Goal: Information Seeking & Learning: Learn about a topic

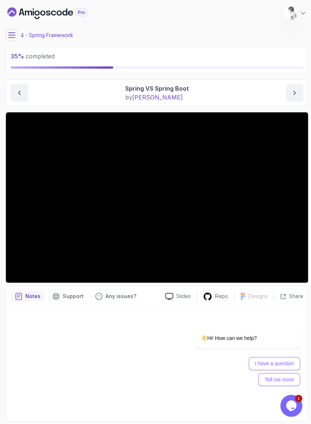
click at [0, 271] on section "35 % completed 1 - Intro 2 - Dev And Environment Setup 3 - Spring Framework 1 -…" at bounding box center [155, 212] width 311 height 424
click at [52, 308] on div at bounding box center [157, 362] width 293 height 108
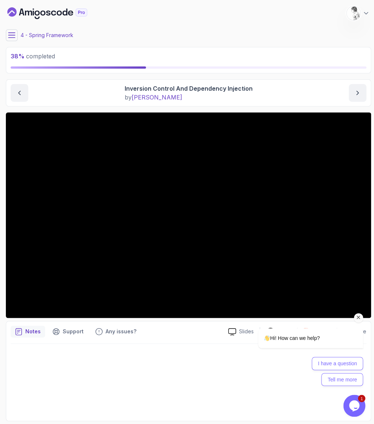
click at [311, 298] on div "Hi! How can we help? I have a question Tell me more" at bounding box center [301, 324] width 132 height 129
click at [311, 296] on div "Hi! How can we help? I have a question Tell me more" at bounding box center [301, 324] width 132 height 129
click at [311, 295] on div "Hi! How can we help? I have a question Tell me more" at bounding box center [301, 324] width 132 height 129
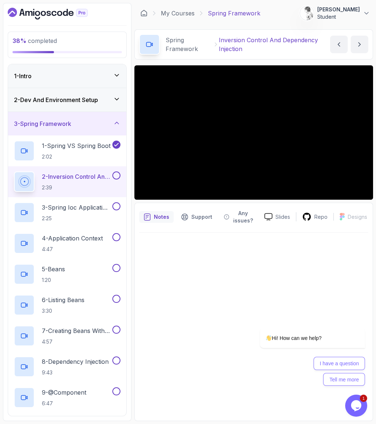
click at [134, 306] on div "Slides Repo Designs Design not available Share Notes Support Any issues? Slides…" at bounding box center [253, 242] width 238 height 355
click at [154, 368] on div at bounding box center [253, 324] width 229 height 183
click at [134, 309] on div "Notes Support Any issues? Slides Repo Designs Design not available Share" at bounding box center [253, 312] width 238 height 218
click at [139, 382] on div at bounding box center [253, 324] width 229 height 183
click at [0, 0] on button at bounding box center [0, 0] width 0 height 0
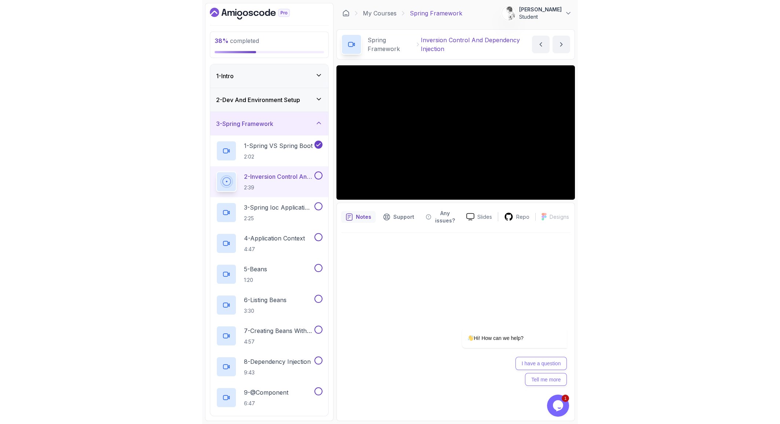
scroll to position [14, 0]
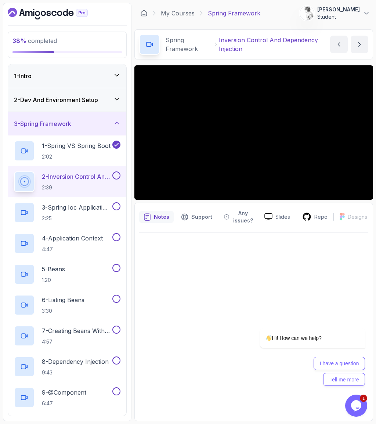
click at [0, 0] on icon "Hide Curriculum for mobile" at bounding box center [0, 0] width 0 height 0
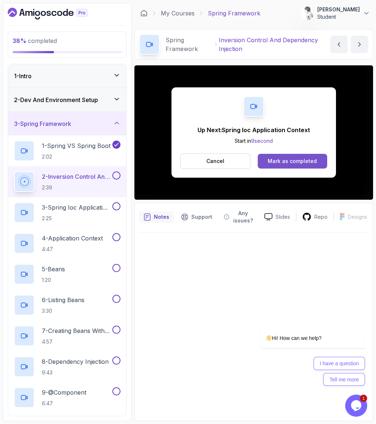
click at [267, 165] on div "Mark as completed" at bounding box center [291, 160] width 49 height 7
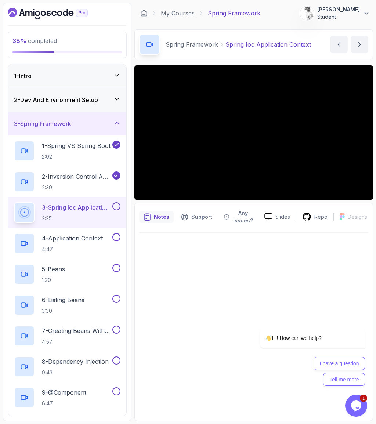
click at [0, 0] on icon at bounding box center [0, 0] width 0 height 0
click at [0, 0] on icon "Hide Curriculum for mobile" at bounding box center [0, 0] width 0 height 0
click at [311, 295] on div "Hi! How can we help? I have a question Tell me more" at bounding box center [302, 324] width 132 height 129
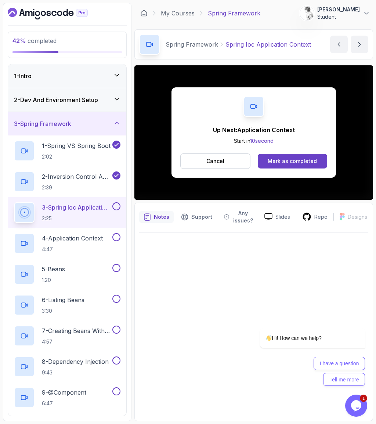
click at [205, 200] on div "Up Next: Application Context Start in 10 second Cancel Mark as completed" at bounding box center [253, 132] width 238 height 134
click at [258, 168] on button "Mark as completed" at bounding box center [292, 161] width 69 height 15
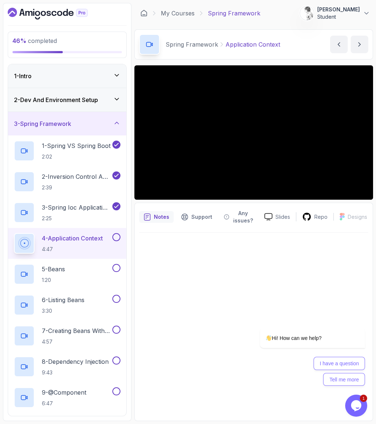
click at [139, 334] on div at bounding box center [253, 324] width 229 height 183
click at [311, 298] on div "Hi! How can we help? I have a question Tell me more" at bounding box center [302, 324] width 132 height 129
click at [311, 273] on div "Hi! How can we help? I have a question Tell me more" at bounding box center [302, 324] width 132 height 129
click at [311, 298] on div "Hi! How can we help? I have a question Tell me more" at bounding box center [302, 324] width 132 height 129
click at [311, 297] on div "Hi! How can we help? I have a question Tell me more" at bounding box center [302, 324] width 132 height 129
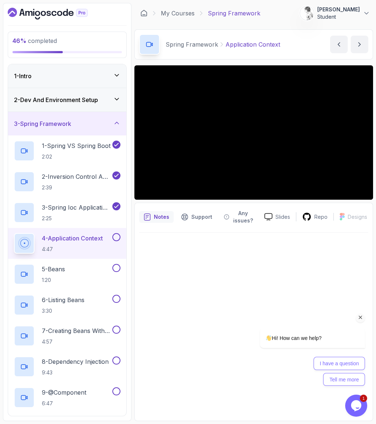
click at [311, 298] on div "Hi! How can we help? I have a question Tell me more" at bounding box center [302, 324] width 132 height 129
click at [311, 297] on div "Hi! How can we help? I have a question Tell me more" at bounding box center [302, 324] width 132 height 129
click at [311, 298] on div "Hi! How can we help? I have a question Tell me more" at bounding box center [302, 324] width 132 height 129
click at [311, 294] on div "Hi! How can we help? I have a question Tell me more" at bounding box center [302, 324] width 132 height 129
click at [139, 336] on div at bounding box center [253, 324] width 229 height 183
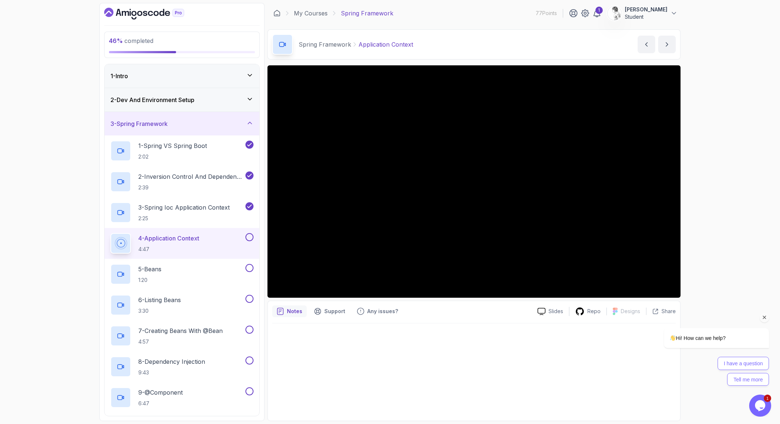
click at [311, 282] on div "Hi! How can we help? I have a question Tell me more" at bounding box center [706, 324] width 132 height 129
click at [311, 279] on div "Hi! How can we help? I have a question Tell me more" at bounding box center [706, 324] width 132 height 129
click at [311, 282] on div "Hi! How can we help? I have a question Tell me more" at bounding box center [706, 324] width 132 height 129
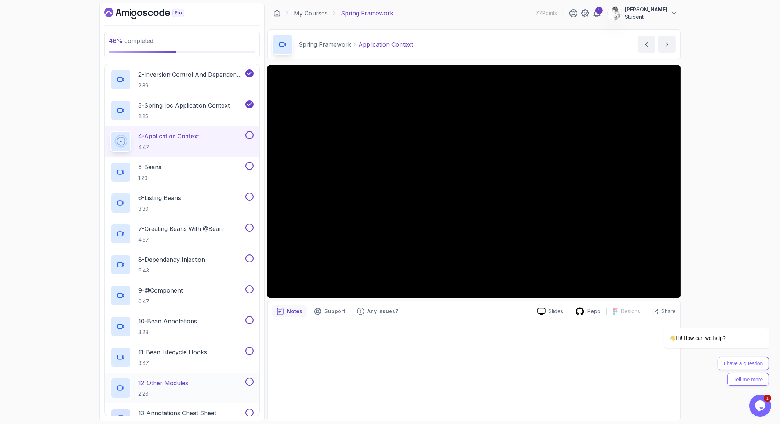
scroll to position [103, 0]
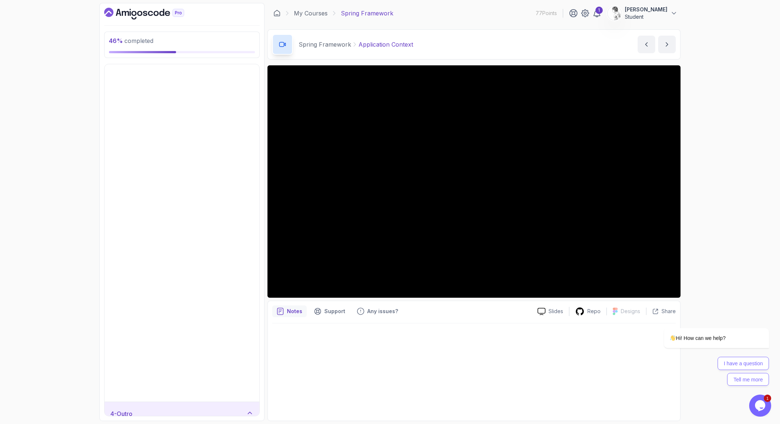
scroll to position [0, 0]
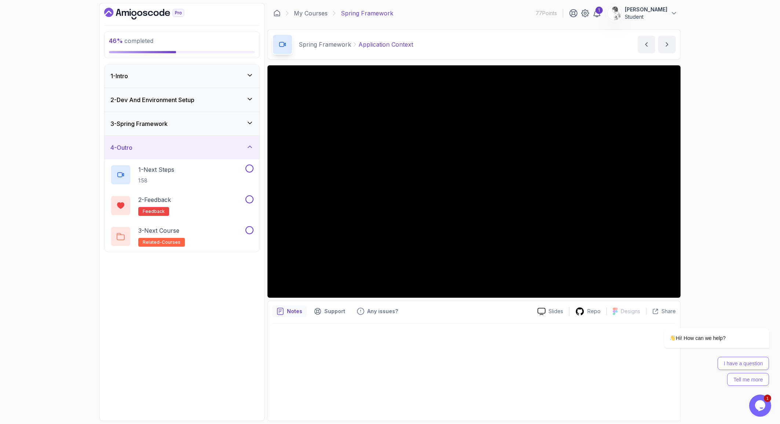
click at [236, 119] on div "3 - Spring Framework" at bounding box center [181, 123] width 143 height 9
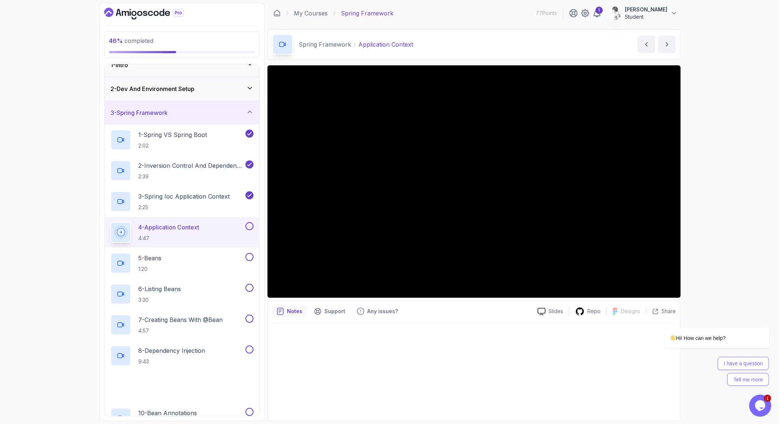
scroll to position [14, 0]
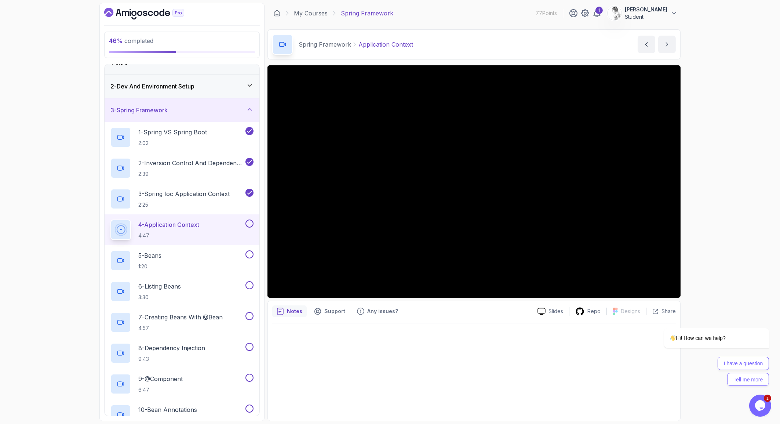
click at [249, 219] on button at bounding box center [249, 223] width 8 height 8
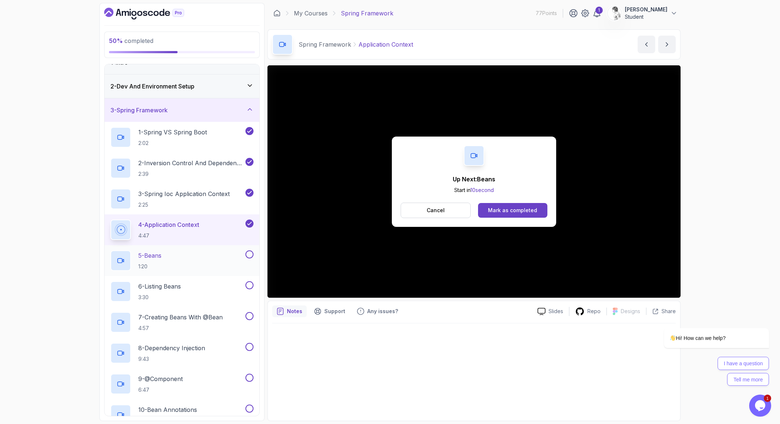
click at [244, 250] on div "5 - Beans 1:20" at bounding box center [177, 260] width 134 height 21
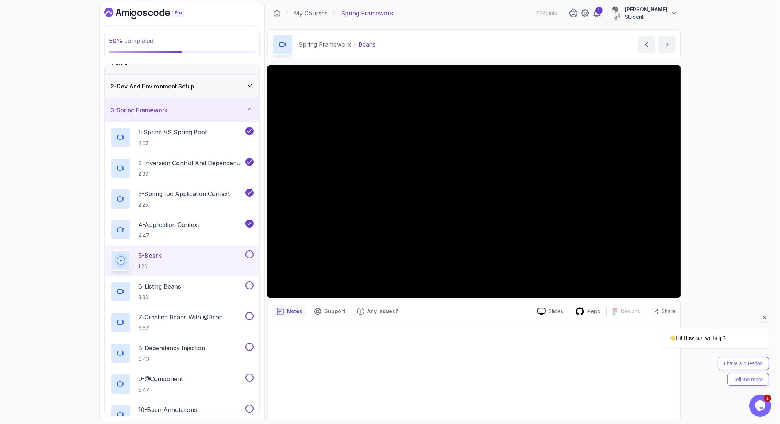
click at [311, 282] on div "Hi! How can we help? I have a question Tell me more" at bounding box center [706, 324] width 132 height 129
click at [311, 281] on div "Hi! How can we help? I have a question Tell me more" at bounding box center [706, 324] width 132 height 129
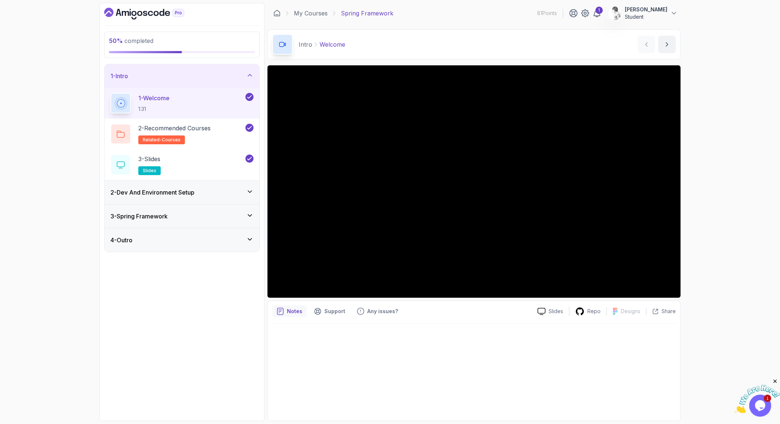
click at [237, 212] on div "3 - Spring Framework" at bounding box center [181, 216] width 143 height 9
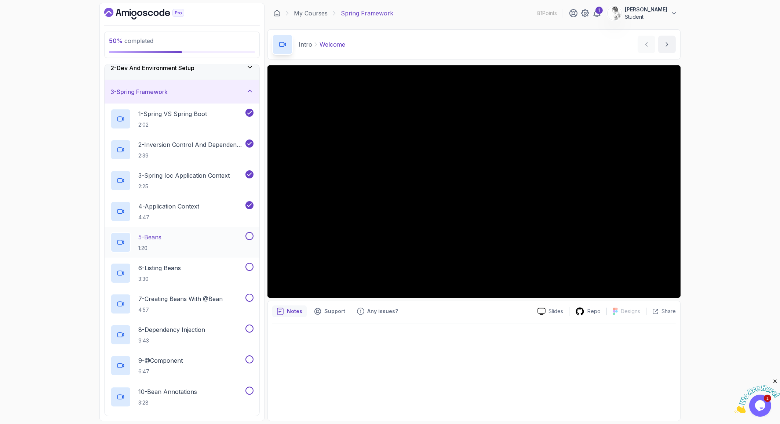
scroll to position [34, 0]
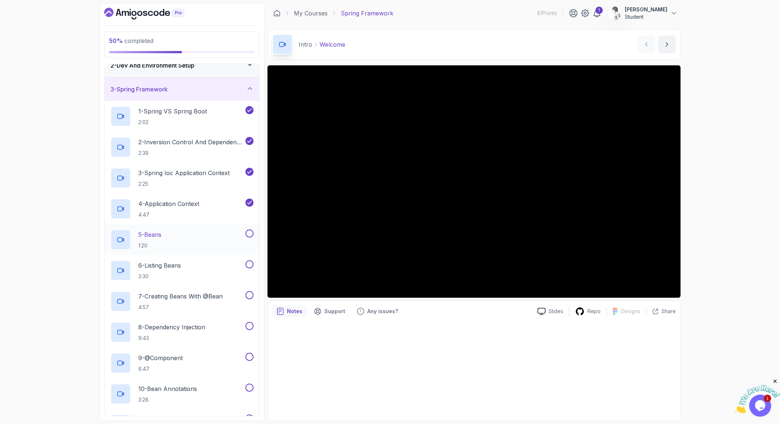
click at [211, 224] on div "5 - Beans 1:20" at bounding box center [182, 239] width 155 height 31
click at [203, 229] on div "5 - Beans 1:20" at bounding box center [177, 239] width 134 height 21
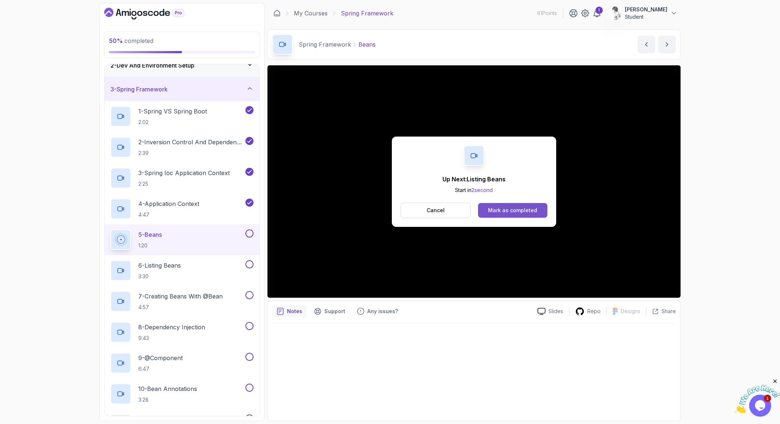
click at [492, 207] on div "Mark as completed" at bounding box center [512, 210] width 49 height 7
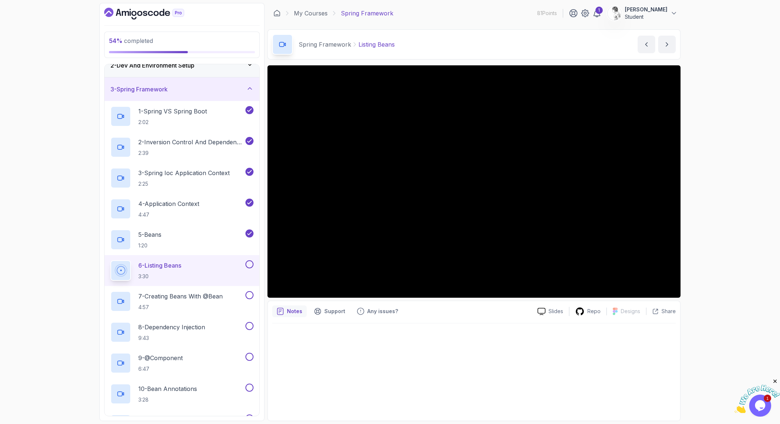
click at [481, 29] on div "Spring Framework Listing Beans Listing Beans by nelson" at bounding box center [473, 44] width 413 height 30
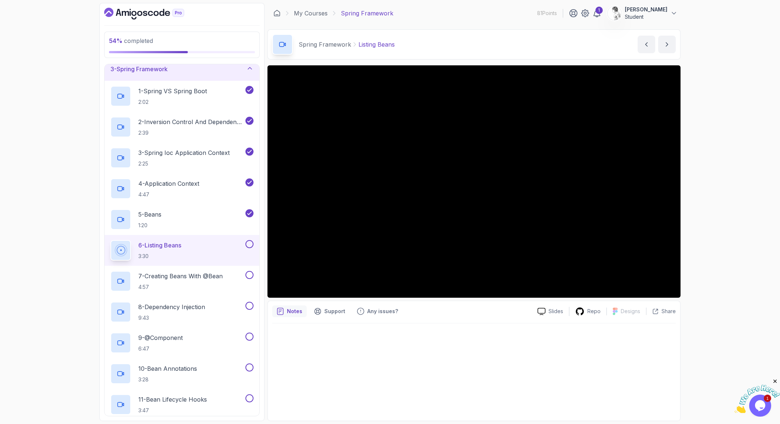
scroll to position [62, 0]
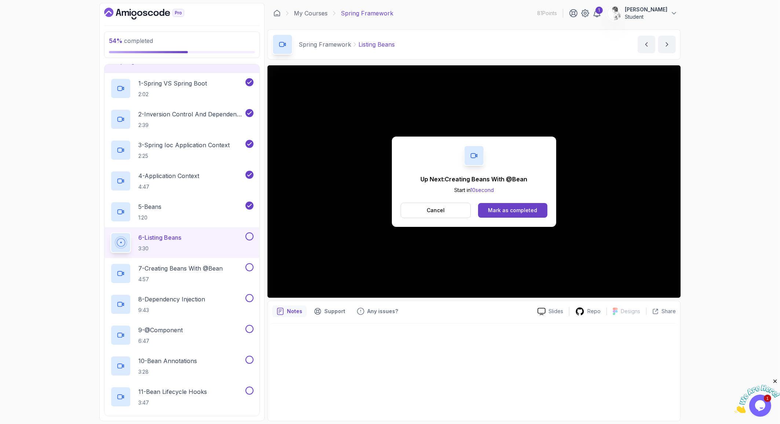
click at [249, 232] on button at bounding box center [249, 236] width 8 height 8
click at [224, 263] on div "7 - Creating Beans With @Bean 4:57" at bounding box center [177, 273] width 134 height 21
